Goal: Information Seeking & Learning: Check status

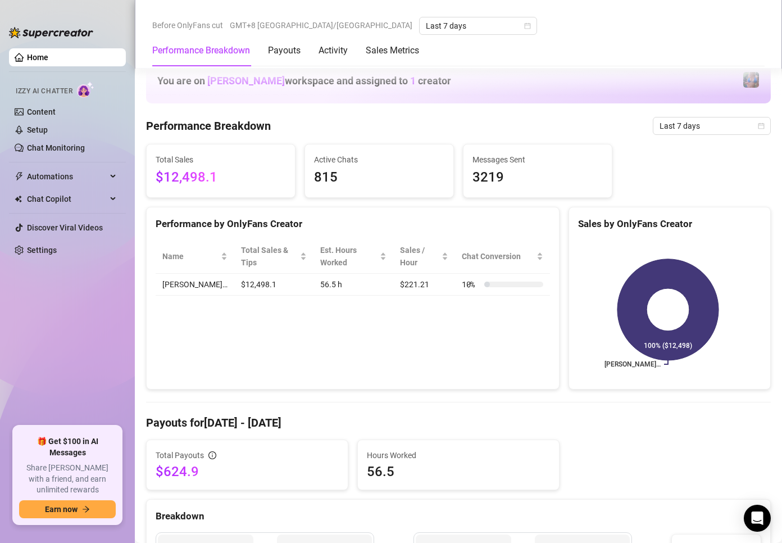
scroll to position [337, 0]
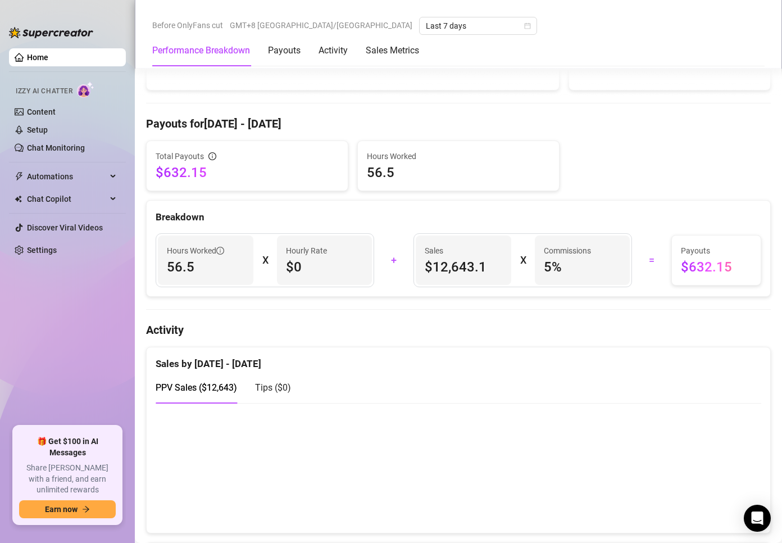
scroll to position [337, 0]
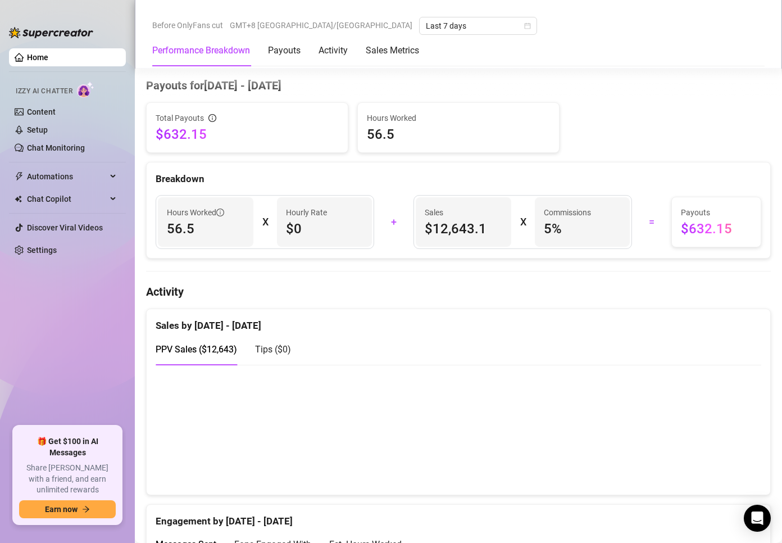
click at [511, 42] on div "Performance Breakdown Payouts Activity Sales Metrics" at bounding box center [458, 50] width 613 height 31
click at [541, 17] on div "Before OnlyFans cut GMT+8 Asia/Manila Last 7 days" at bounding box center [458, 26] width 613 height 18
click at [503, 18] on div "Before OnlyFans cut GMT+8 Asia/Manila Last 7 days" at bounding box center [458, 26] width 613 height 18
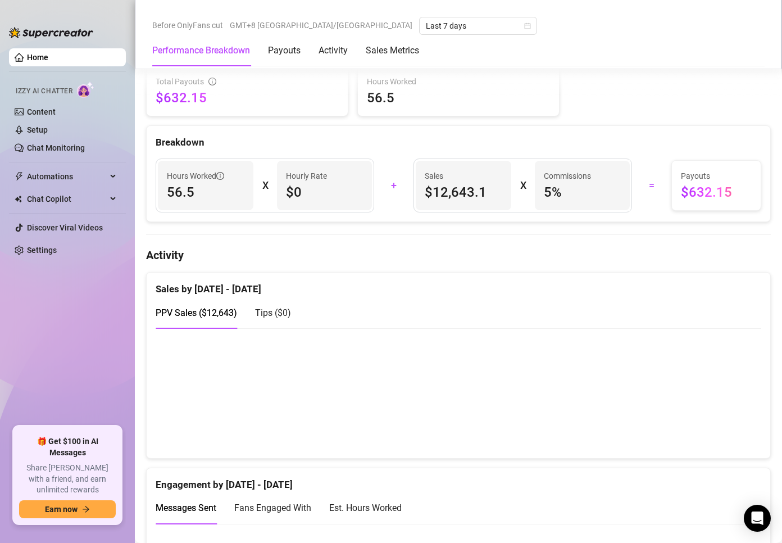
scroll to position [506, 0]
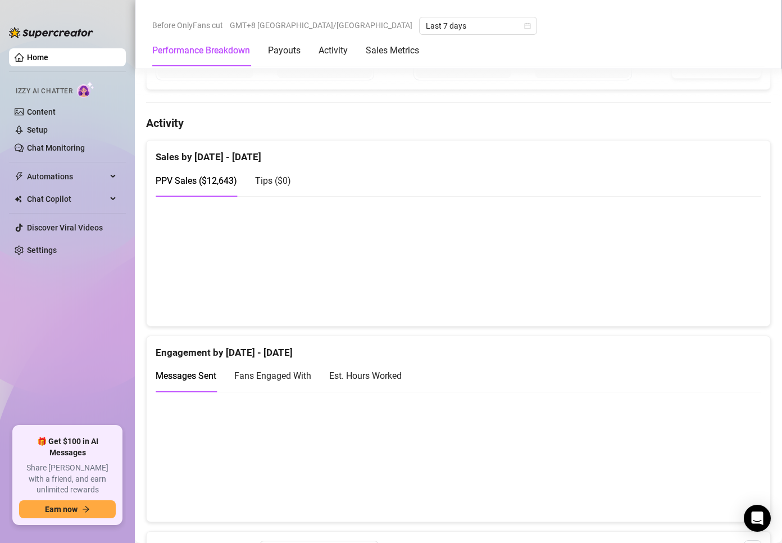
click at [191, 12] on div "Before OnlyFans cut GMT+8 [GEOGRAPHIC_DATA]/[GEOGRAPHIC_DATA] Last 7 days Perfo…" at bounding box center [458, 34] width 647 height 69
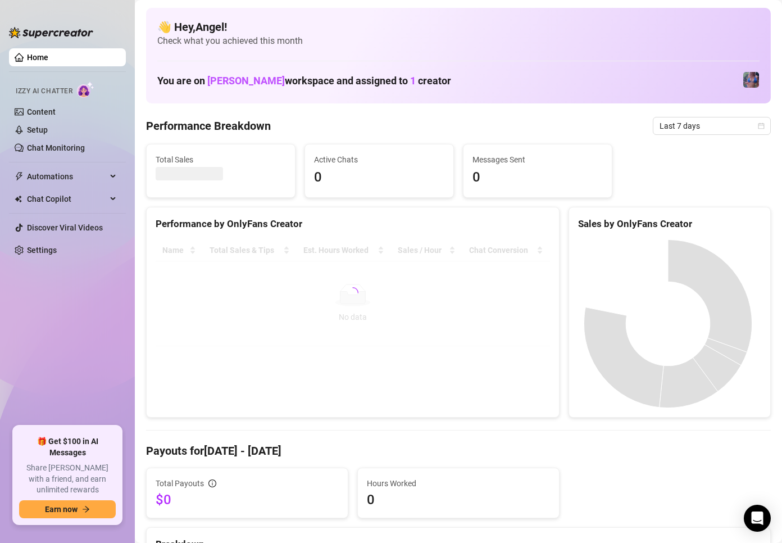
click at [672, 453] on h4 "Payouts for Sep 13 - Sep 20" at bounding box center [458, 451] width 625 height 16
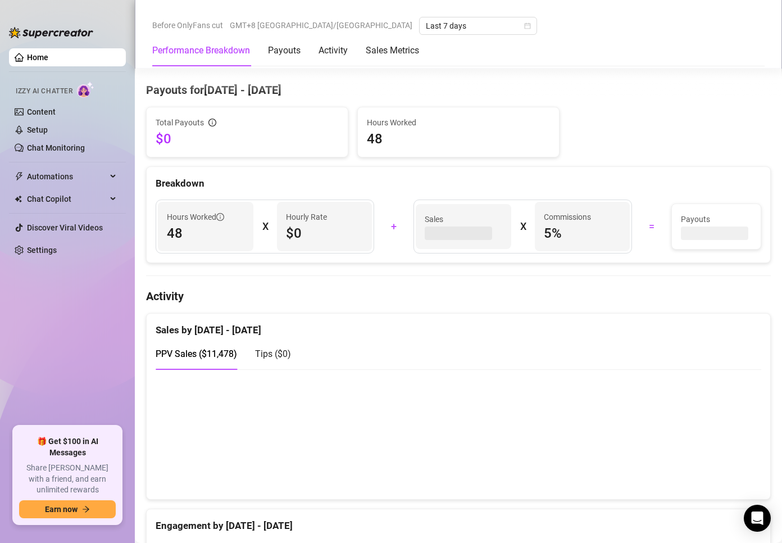
scroll to position [337, 0]
